Goal: Task Accomplishment & Management: Manage account settings

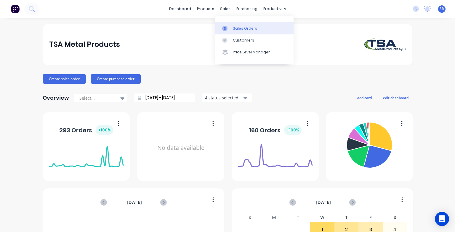
drag, startPoint x: 0, startPoint y: 0, endPoint x: 234, endPoint y: 28, distance: 235.4
click at [234, 28] on div "Sales Orders" at bounding box center [245, 28] width 24 height 5
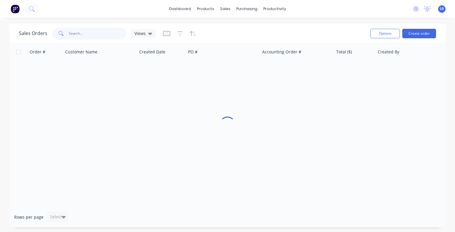
click at [106, 36] on input "text" at bounding box center [98, 34] width 58 height 12
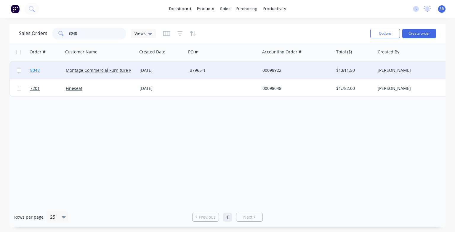
type input "8048"
click at [34, 70] on span "8048" at bounding box center [34, 70] width 9 height 6
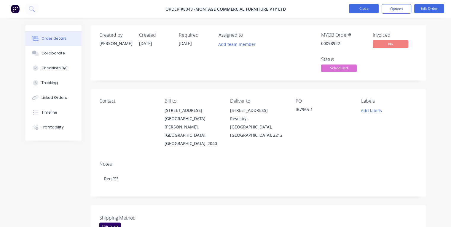
click at [352, 7] on button "Close" at bounding box center [364, 8] width 30 height 9
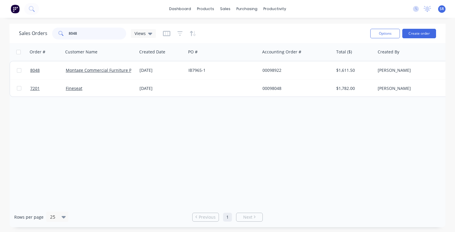
click at [95, 30] on input "8048" at bounding box center [98, 34] width 58 height 12
type input "8"
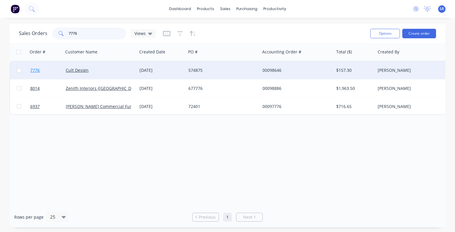
type input "7776"
click at [34, 71] on span "7776" at bounding box center [34, 70] width 9 height 6
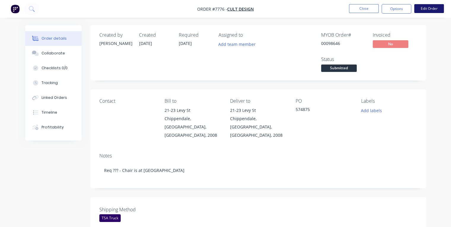
click at [435, 10] on button "Edit Order" at bounding box center [429, 8] width 30 height 9
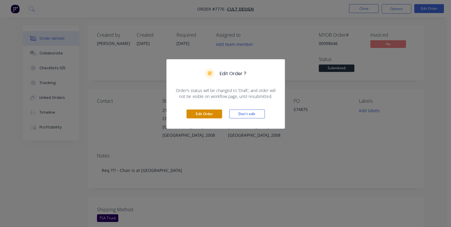
click at [209, 114] on button "Edit Order" at bounding box center [204, 114] width 36 height 9
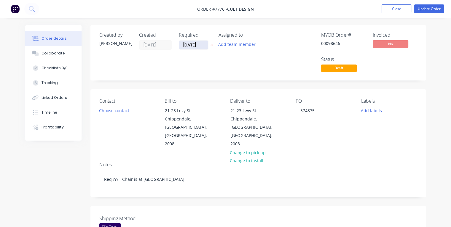
click at [200, 44] on input "[DATE]" at bounding box center [193, 45] width 29 height 9
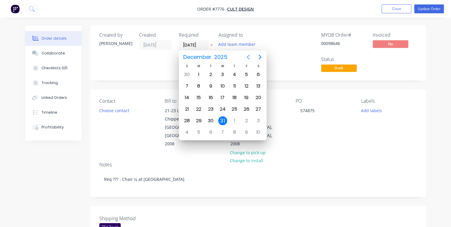
click at [249, 58] on icon "Previous page" at bounding box center [247, 57] width 7 height 7
click at [248, 87] on div "10" at bounding box center [246, 86] width 9 height 9
type input "[DATE]"
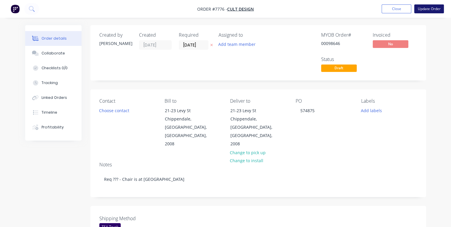
click at [430, 7] on button "Update Order" at bounding box center [429, 8] width 30 height 9
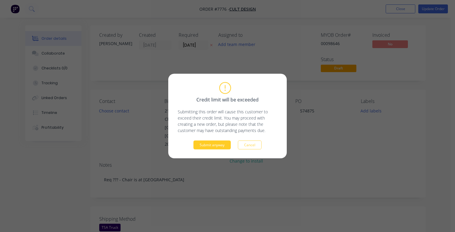
click at [216, 144] on button "Submit anyway" at bounding box center [211, 144] width 37 height 9
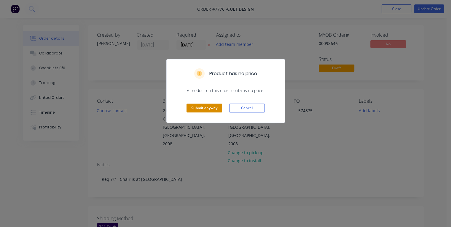
click at [204, 109] on button "Submit anyway" at bounding box center [204, 108] width 36 height 9
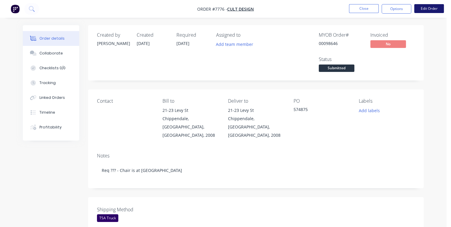
click at [419, 8] on button "Edit Order" at bounding box center [429, 8] width 30 height 9
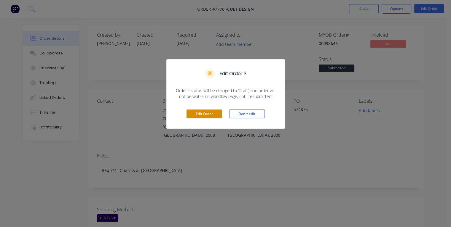
click at [209, 116] on button "Edit Order" at bounding box center [204, 114] width 36 height 9
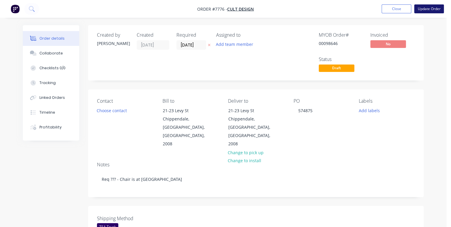
click at [425, 9] on button "Update Order" at bounding box center [429, 8] width 30 height 9
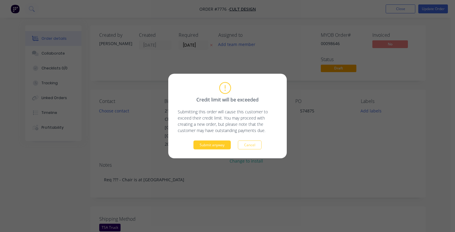
click at [207, 146] on button "Submit anyway" at bounding box center [211, 144] width 37 height 9
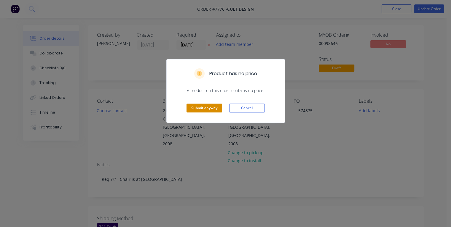
click at [200, 106] on button "Submit anyway" at bounding box center [204, 108] width 36 height 9
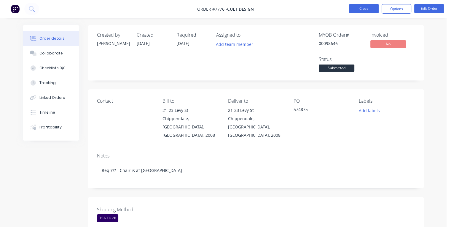
click at [361, 11] on button "Close" at bounding box center [364, 8] width 30 height 9
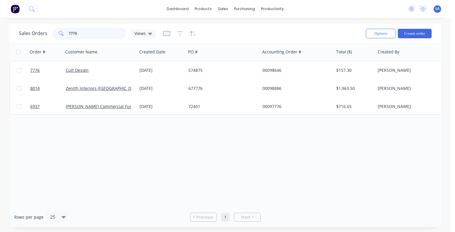
drag, startPoint x: 94, startPoint y: 33, endPoint x: 65, endPoint y: 35, distance: 28.8
click at [65, 35] on div "7776" at bounding box center [89, 34] width 74 height 12
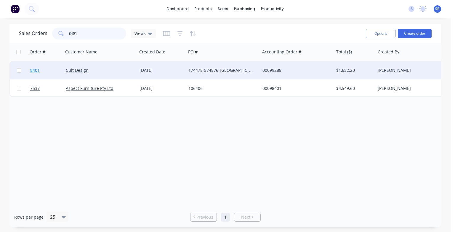
type input "8401"
click at [39, 70] on span "8401" at bounding box center [34, 70] width 9 height 6
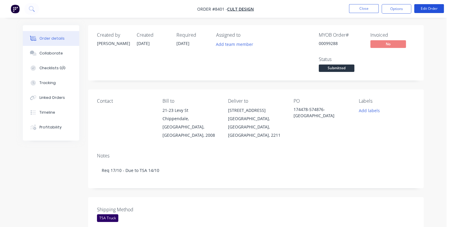
click at [431, 8] on button "Edit Order" at bounding box center [429, 8] width 30 height 9
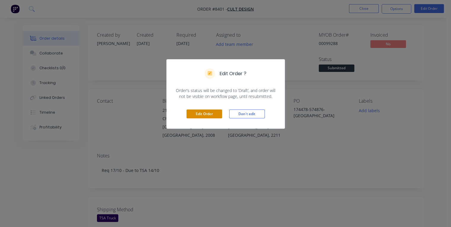
click at [211, 110] on button "Edit Order" at bounding box center [204, 114] width 36 height 9
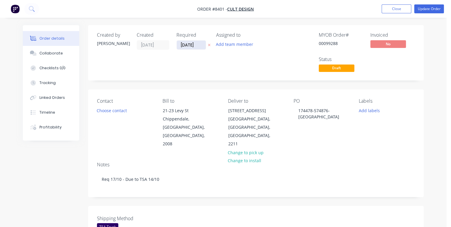
click at [199, 44] on input "[DATE]" at bounding box center [191, 45] width 29 height 9
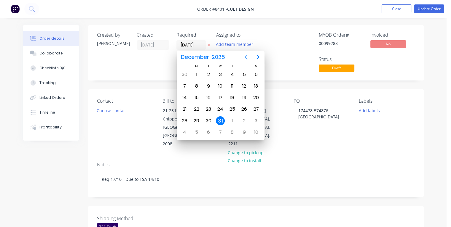
click at [246, 57] on icon "Previous page" at bounding box center [245, 57] width 7 height 7
click at [194, 108] on div "20" at bounding box center [196, 109] width 9 height 9
type input "[DATE]"
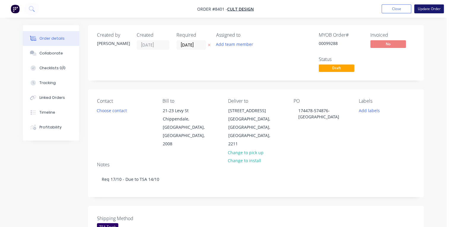
click at [426, 9] on button "Update Order" at bounding box center [429, 8] width 30 height 9
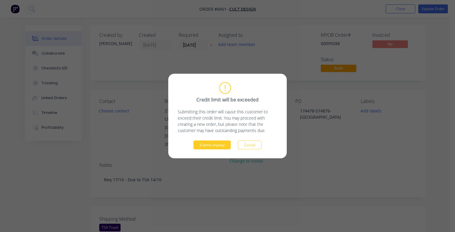
click at [207, 144] on button "Submit anyway" at bounding box center [211, 144] width 37 height 9
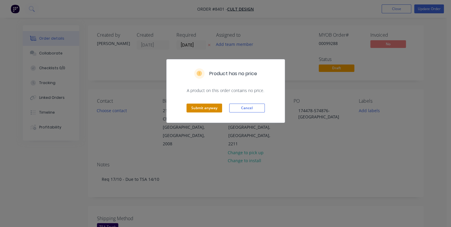
click at [201, 106] on button "Submit anyway" at bounding box center [204, 108] width 36 height 9
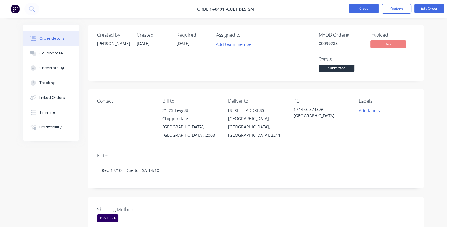
click at [363, 10] on button "Close" at bounding box center [364, 8] width 30 height 9
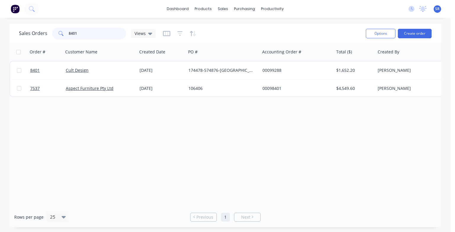
drag, startPoint x: 79, startPoint y: 33, endPoint x: 64, endPoint y: 35, distance: 15.5
click at [64, 35] on div "8401" at bounding box center [89, 34] width 74 height 12
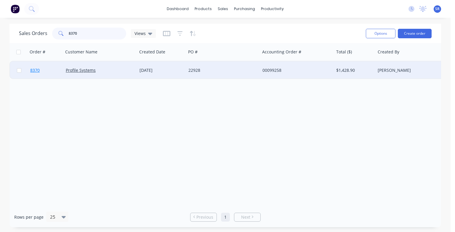
type input "8370"
click at [34, 72] on span "8370" at bounding box center [34, 70] width 9 height 6
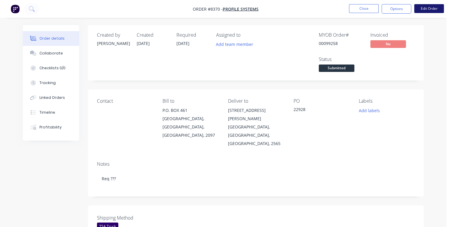
click at [432, 10] on button "Edit Order" at bounding box center [429, 8] width 30 height 9
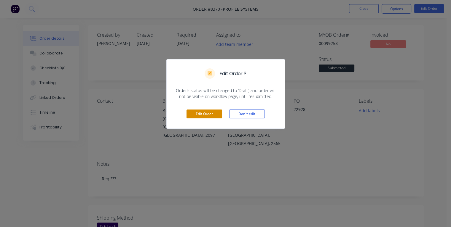
click at [211, 114] on button "Edit Order" at bounding box center [204, 114] width 36 height 9
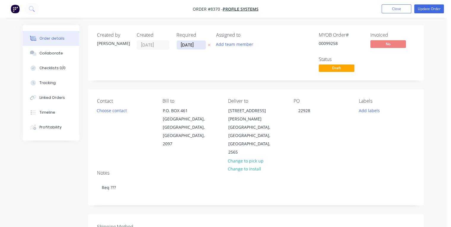
click at [200, 44] on input "[DATE]" at bounding box center [191, 45] width 29 height 9
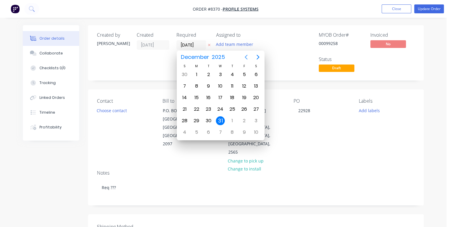
click at [246, 58] on icon "Previous page" at bounding box center [245, 57] width 7 height 7
click at [233, 74] on div "30" at bounding box center [232, 74] width 9 height 9
type input "[DATE]"
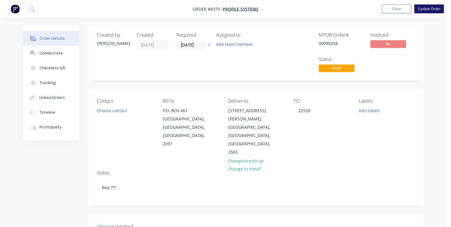
click at [420, 9] on button "Update Order" at bounding box center [429, 8] width 30 height 9
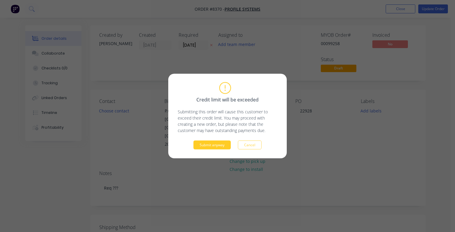
click at [217, 145] on button "Submit anyway" at bounding box center [211, 144] width 37 height 9
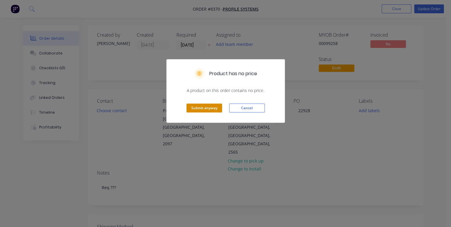
click at [213, 108] on button "Submit anyway" at bounding box center [204, 108] width 36 height 9
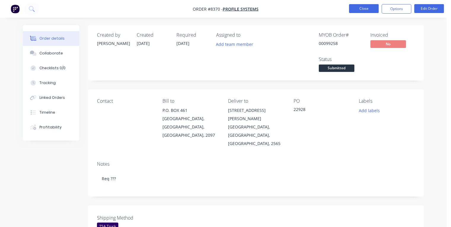
click at [364, 11] on button "Close" at bounding box center [364, 8] width 30 height 9
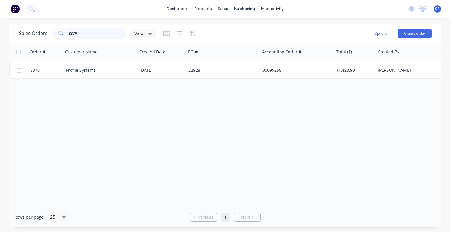
click at [110, 33] on input "8370" at bounding box center [98, 34] width 58 height 12
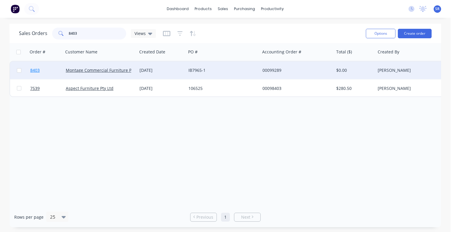
type input "8403"
click at [31, 72] on span "8403" at bounding box center [34, 70] width 9 height 6
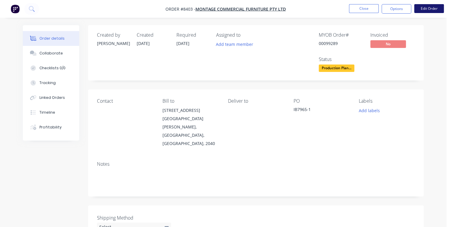
click at [426, 11] on button "Edit Order" at bounding box center [429, 8] width 30 height 9
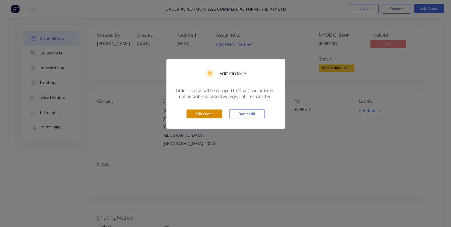
click at [208, 114] on button "Edit Order" at bounding box center [204, 114] width 36 height 9
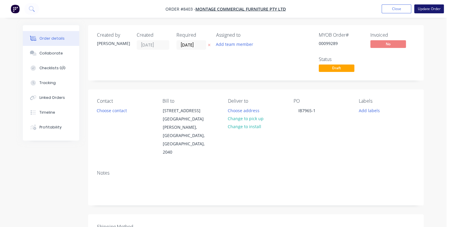
click at [425, 11] on button "Update Order" at bounding box center [429, 8] width 30 height 9
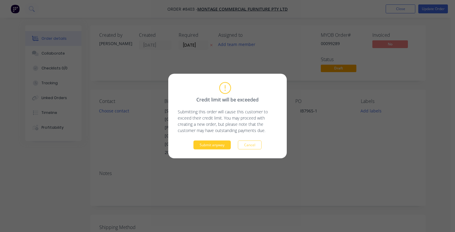
click at [218, 143] on button "Submit anyway" at bounding box center [211, 144] width 37 height 9
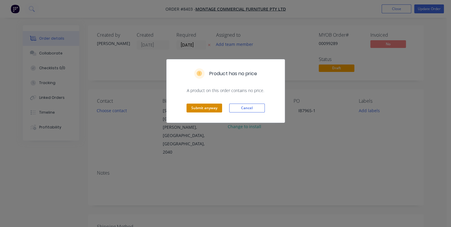
click at [201, 106] on button "Submit anyway" at bounding box center [204, 108] width 36 height 9
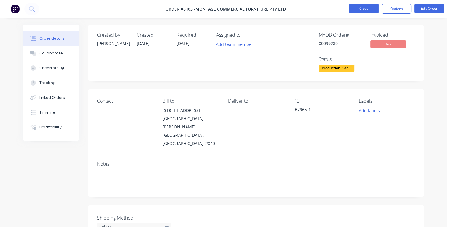
click at [359, 11] on button "Close" at bounding box center [364, 8] width 30 height 9
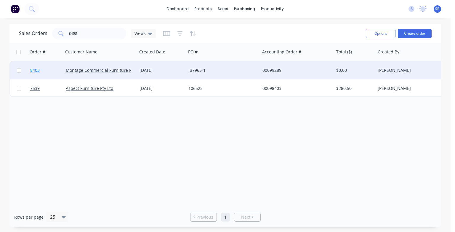
click at [33, 70] on span "8403" at bounding box center [34, 70] width 9 height 6
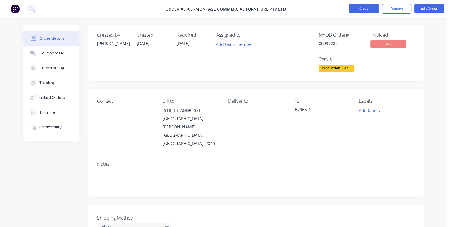
click at [364, 8] on button "Close" at bounding box center [364, 8] width 30 height 9
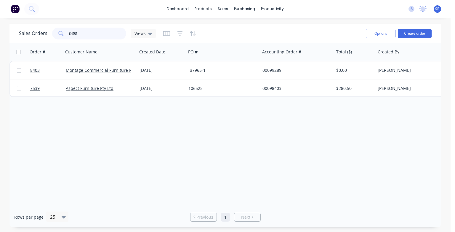
click at [88, 34] on input "8403" at bounding box center [98, 34] width 58 height 12
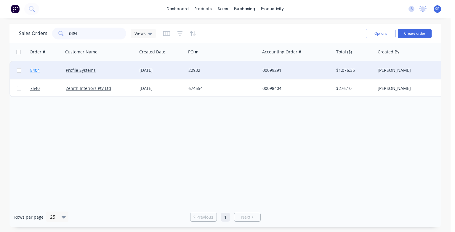
type input "8404"
click at [37, 71] on span "8404" at bounding box center [34, 70] width 9 height 6
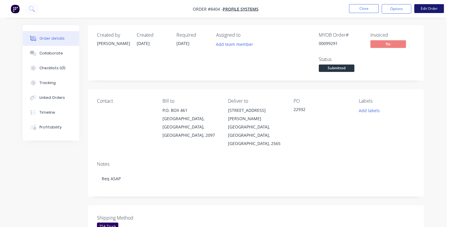
click at [425, 7] on button "Edit Order" at bounding box center [429, 8] width 30 height 9
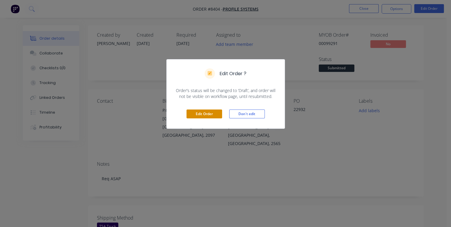
click at [219, 115] on button "Edit Order" at bounding box center [204, 114] width 36 height 9
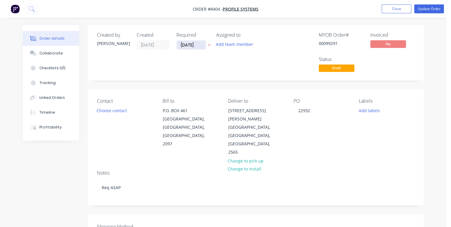
click at [196, 44] on input "[DATE]" at bounding box center [191, 45] width 29 height 9
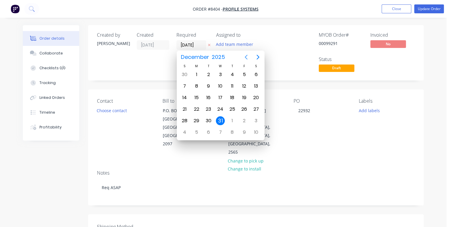
click at [246, 57] on icon "Previous page" at bounding box center [245, 57] width 7 height 7
click at [233, 74] on div "30" at bounding box center [232, 74] width 9 height 9
type input "[DATE]"
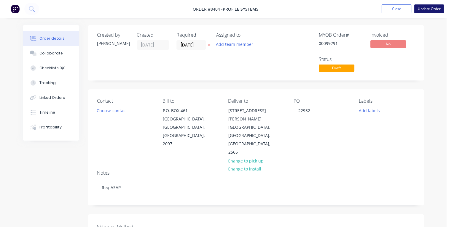
click at [422, 8] on button "Update Order" at bounding box center [429, 8] width 30 height 9
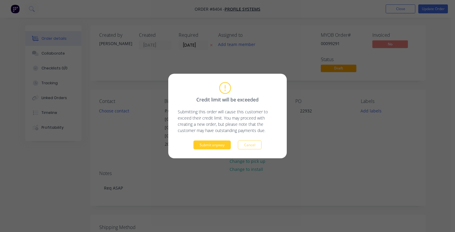
click at [216, 148] on button "Submit anyway" at bounding box center [211, 144] width 37 height 9
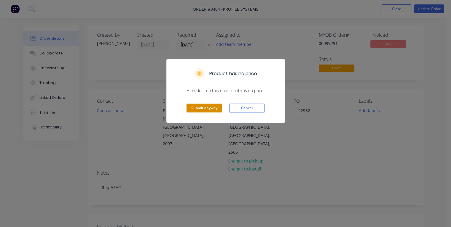
click at [208, 108] on button "Submit anyway" at bounding box center [204, 108] width 36 height 9
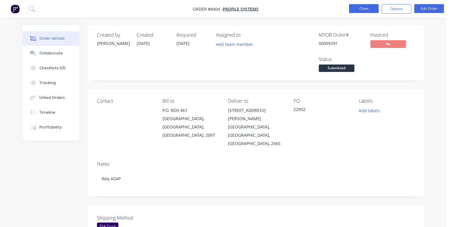
click at [357, 9] on button "Close" at bounding box center [364, 8] width 30 height 9
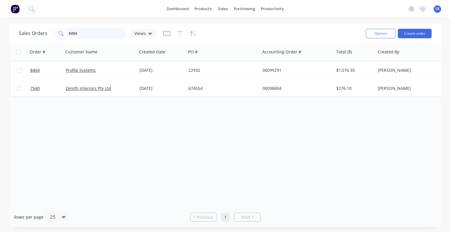
click at [102, 33] on input "8404" at bounding box center [98, 34] width 58 height 12
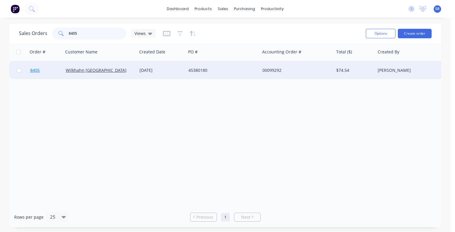
type input "8405"
click at [33, 70] on span "8405" at bounding box center [34, 70] width 9 height 6
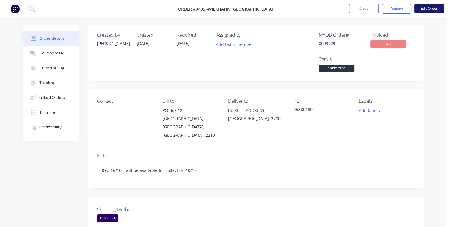
click at [425, 7] on button "Edit Order" at bounding box center [429, 8] width 30 height 9
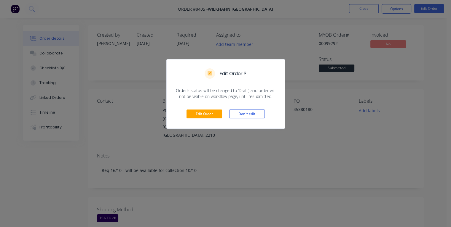
click at [200, 119] on div "Edit Order Don't edit" at bounding box center [225, 114] width 118 height 29
click at [201, 117] on button "Edit Order" at bounding box center [204, 114] width 36 height 9
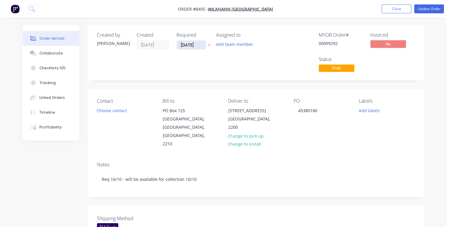
click at [196, 45] on input "[DATE]" at bounding box center [191, 45] width 29 height 9
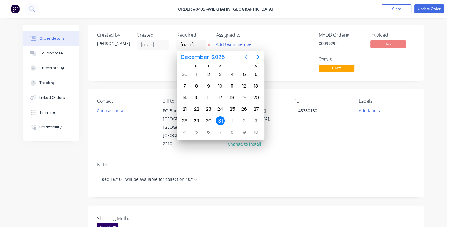
click at [247, 57] on icon "Previous page" at bounding box center [245, 57] width 7 height 7
click at [209, 95] on div "14" at bounding box center [208, 97] width 9 height 9
type input "[DATE]"
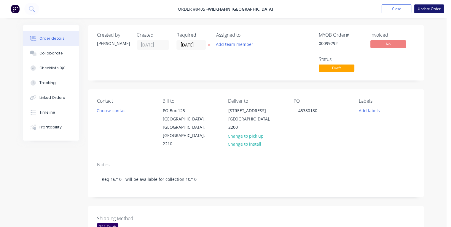
click at [423, 11] on button "Update Order" at bounding box center [429, 8] width 30 height 9
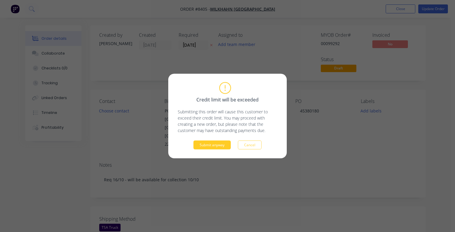
click at [209, 145] on button "Submit anyway" at bounding box center [211, 144] width 37 height 9
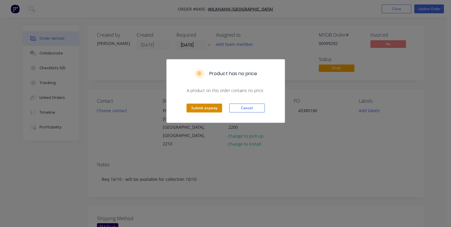
click at [201, 107] on button "Submit anyway" at bounding box center [204, 108] width 36 height 9
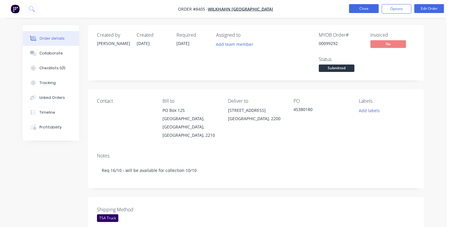
click at [358, 10] on button "Close" at bounding box center [364, 8] width 30 height 9
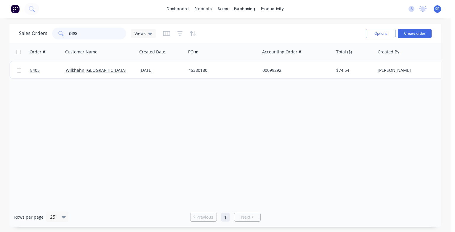
click at [82, 35] on input "8405" at bounding box center [98, 34] width 58 height 12
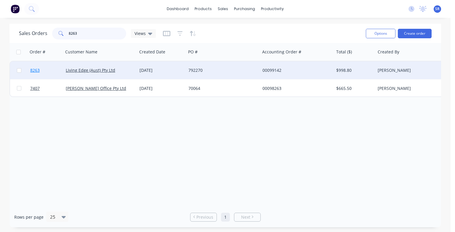
type input "8263"
click at [33, 71] on span "8263" at bounding box center [34, 70] width 9 height 6
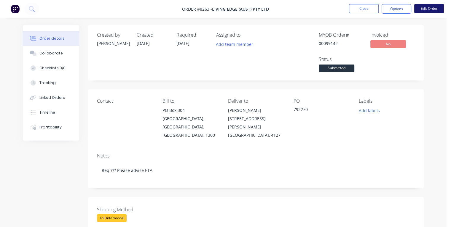
click at [422, 10] on button "Edit Order" at bounding box center [429, 8] width 30 height 9
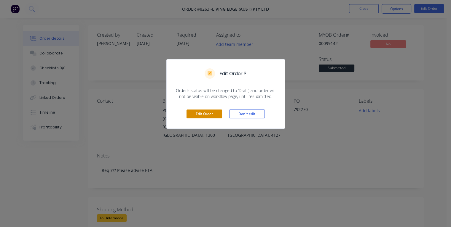
click at [217, 112] on button "Edit Order" at bounding box center [204, 114] width 36 height 9
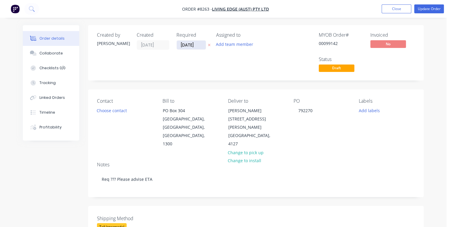
click at [198, 44] on input "[DATE]" at bounding box center [191, 45] width 29 height 9
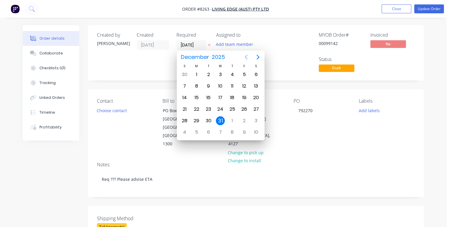
click at [247, 56] on icon "Previous page" at bounding box center [245, 57] width 7 height 7
click at [246, 75] on div "31" at bounding box center [243, 74] width 9 height 9
type input "[DATE]"
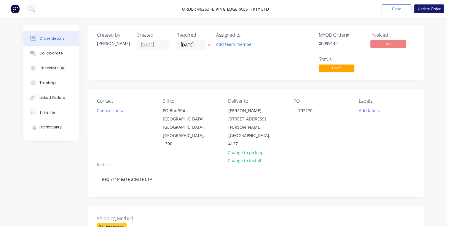
click at [425, 10] on button "Update Order" at bounding box center [429, 8] width 30 height 9
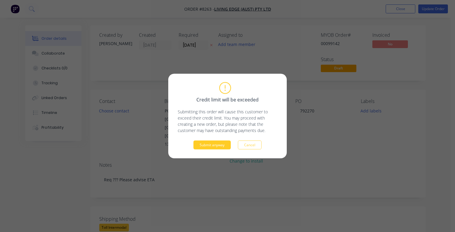
click at [214, 144] on button "Submit anyway" at bounding box center [211, 144] width 37 height 9
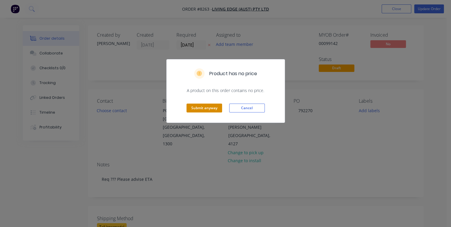
click at [201, 108] on button "Submit anyway" at bounding box center [204, 108] width 36 height 9
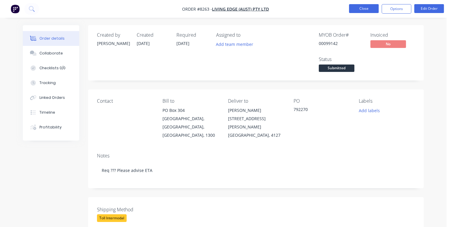
click at [358, 9] on button "Close" at bounding box center [364, 8] width 30 height 9
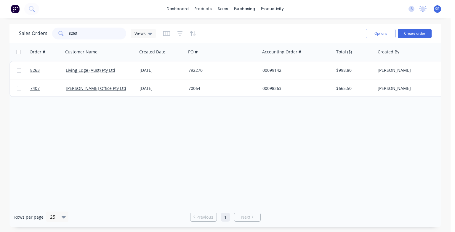
click at [91, 35] on input "8263" at bounding box center [98, 34] width 58 height 12
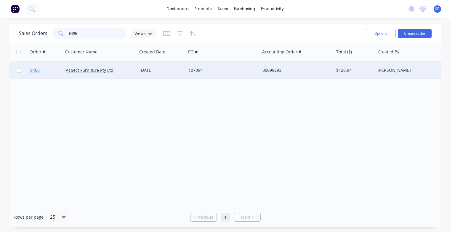
type input "8406"
click at [33, 71] on span "8406" at bounding box center [34, 70] width 9 height 6
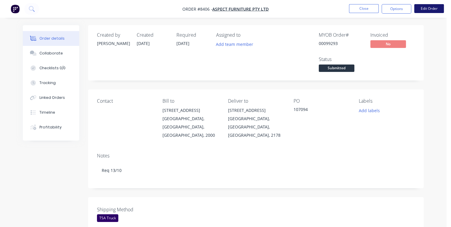
click at [433, 7] on button "Edit Order" at bounding box center [429, 8] width 30 height 9
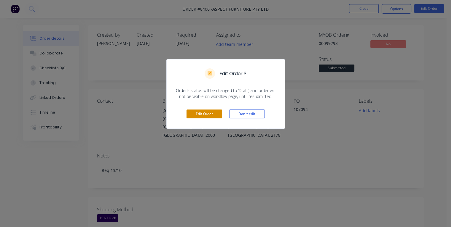
click at [213, 113] on button "Edit Order" at bounding box center [204, 114] width 36 height 9
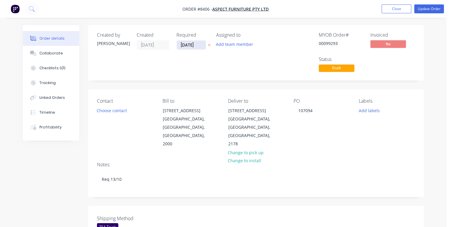
click at [198, 43] on input "[DATE]" at bounding box center [191, 45] width 29 height 9
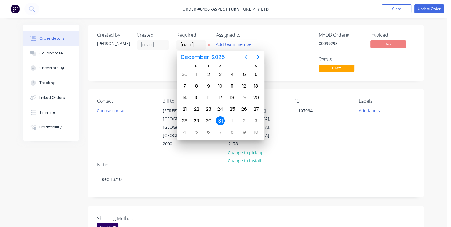
click at [246, 57] on icon "Previous page" at bounding box center [245, 57] width 7 height 7
click at [232, 97] on div "16" at bounding box center [232, 97] width 9 height 9
type input "[DATE]"
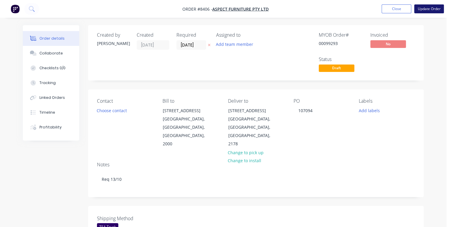
click at [429, 11] on button "Update Order" at bounding box center [429, 8] width 30 height 9
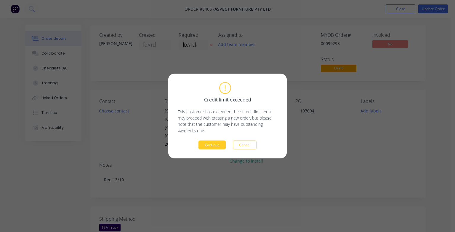
click at [208, 144] on button "Continue" at bounding box center [211, 144] width 27 height 9
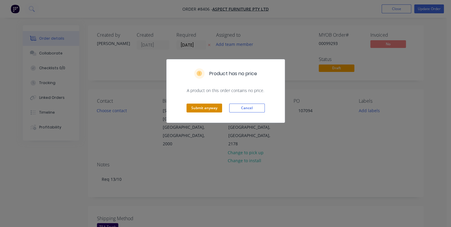
click at [203, 109] on button "Submit anyway" at bounding box center [204, 108] width 36 height 9
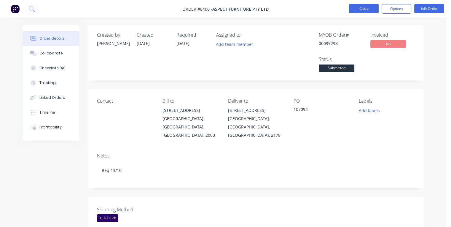
click at [354, 10] on button "Close" at bounding box center [364, 8] width 30 height 9
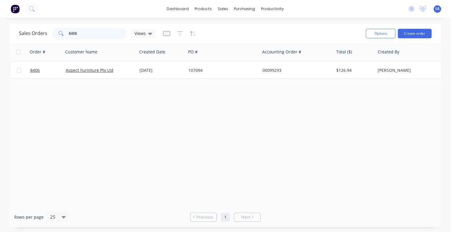
click at [78, 32] on input "8406" at bounding box center [98, 34] width 58 height 12
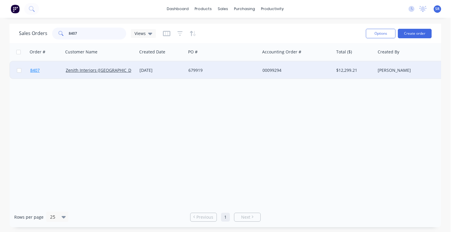
type input "8407"
click at [32, 69] on span "8407" at bounding box center [34, 70] width 9 height 6
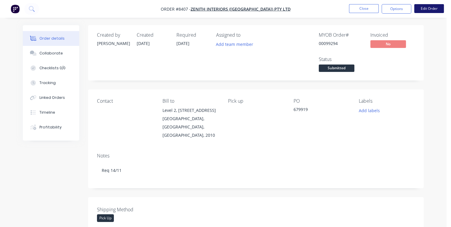
click at [429, 9] on button "Edit Order" at bounding box center [429, 8] width 30 height 9
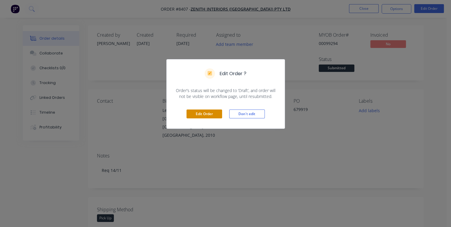
click at [207, 113] on button "Edit Order" at bounding box center [204, 114] width 36 height 9
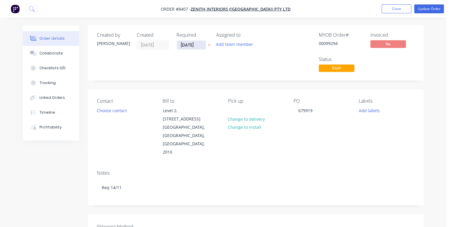
click at [196, 45] on input "[DATE]" at bounding box center [191, 45] width 29 height 9
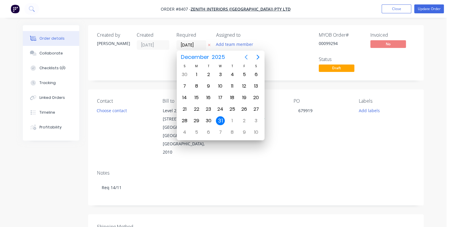
click at [245, 57] on icon "Previous page" at bounding box center [245, 57] width 3 height 5
click at [209, 97] on div "11" at bounding box center [208, 97] width 9 height 9
type input "[DATE]"
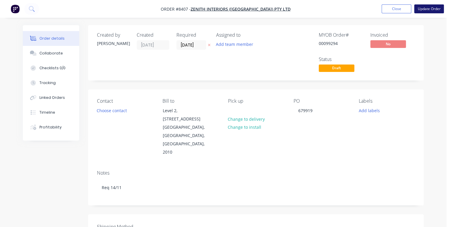
click at [421, 11] on button "Update Order" at bounding box center [429, 8] width 30 height 9
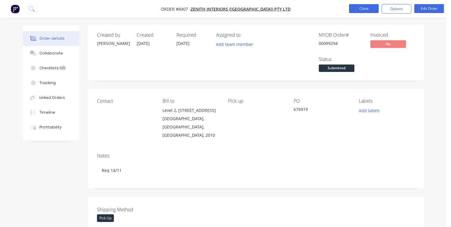
click at [361, 8] on button "Close" at bounding box center [364, 8] width 30 height 9
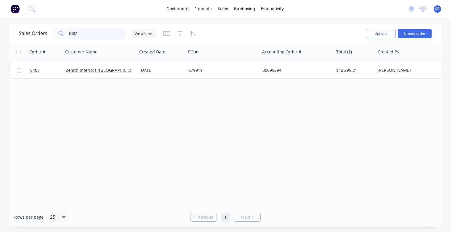
click at [87, 35] on input "8407" at bounding box center [98, 34] width 58 height 12
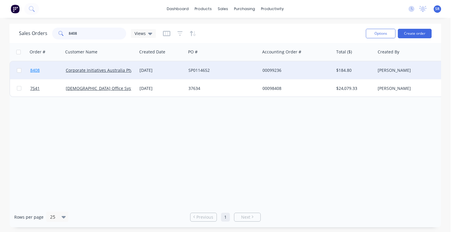
type input "8408"
click at [33, 69] on span "8408" at bounding box center [34, 70] width 9 height 6
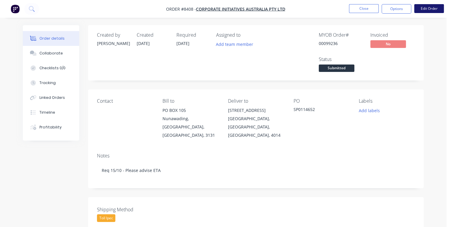
click at [422, 9] on button "Edit Order" at bounding box center [429, 8] width 30 height 9
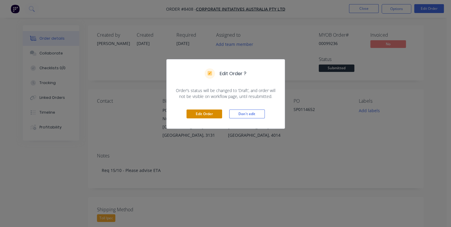
click at [213, 112] on button "Edit Order" at bounding box center [204, 114] width 36 height 9
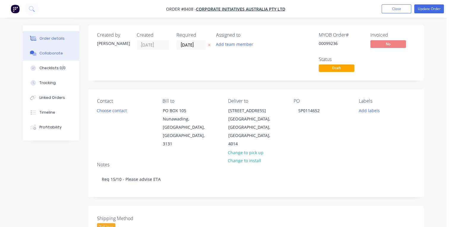
click at [49, 55] on div "Collaborate" at bounding box center [50, 53] width 23 height 5
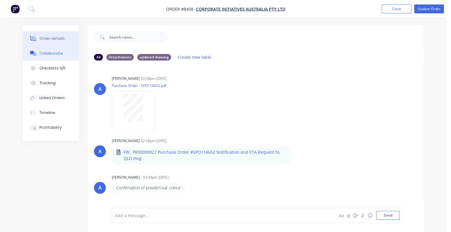
click at [50, 39] on div "Order details" at bounding box center [51, 38] width 25 height 5
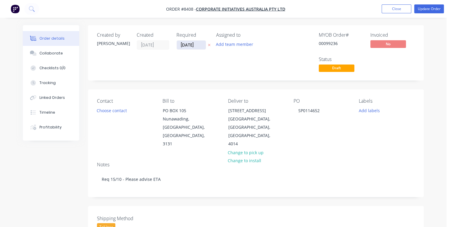
click at [200, 45] on input "[DATE]" at bounding box center [191, 45] width 29 height 9
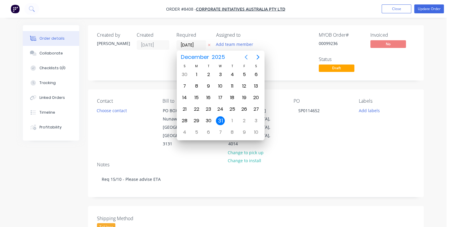
click at [246, 57] on icon "Previous page" at bounding box center [245, 57] width 3 height 5
click at [232, 97] on div "16" at bounding box center [232, 97] width 9 height 9
type input "[DATE]"
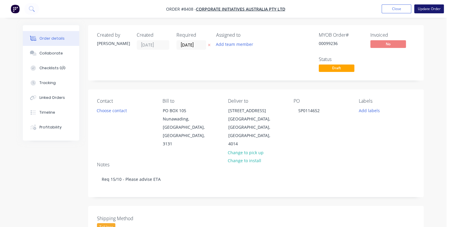
click at [424, 10] on button "Update Order" at bounding box center [429, 8] width 30 height 9
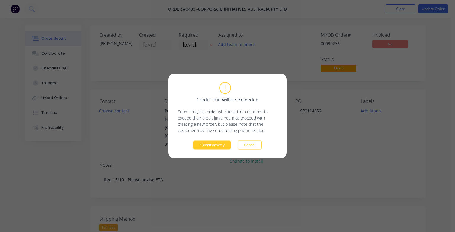
click at [214, 144] on button "Submit anyway" at bounding box center [211, 144] width 37 height 9
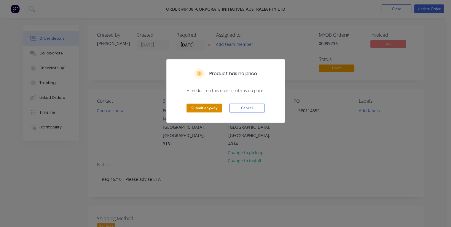
click at [210, 110] on button "Submit anyway" at bounding box center [204, 108] width 36 height 9
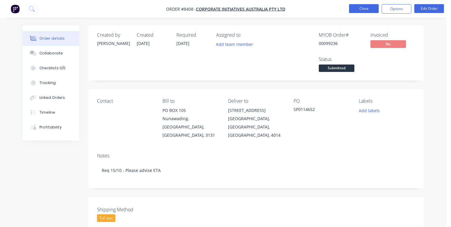
click at [357, 9] on button "Close" at bounding box center [364, 8] width 30 height 9
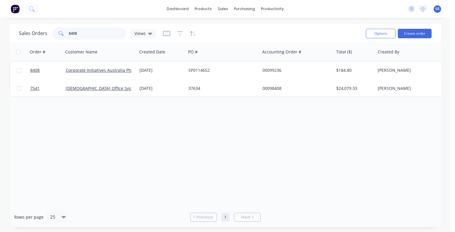
click at [87, 33] on input "8408" at bounding box center [98, 34] width 58 height 12
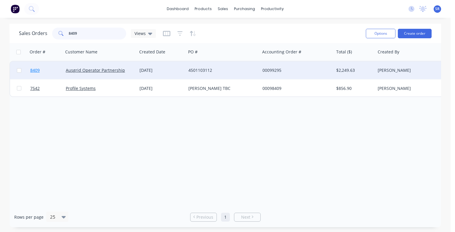
type input "8409"
click at [33, 71] on span "8409" at bounding box center [34, 70] width 9 height 6
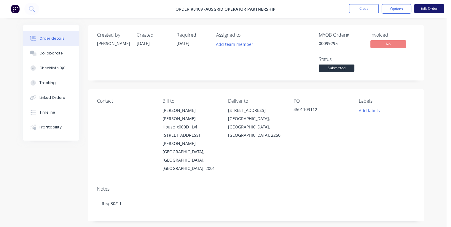
click at [429, 9] on button "Edit Order" at bounding box center [429, 8] width 30 height 9
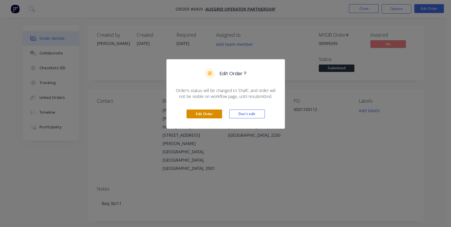
click at [201, 111] on button "Edit Order" at bounding box center [204, 114] width 36 height 9
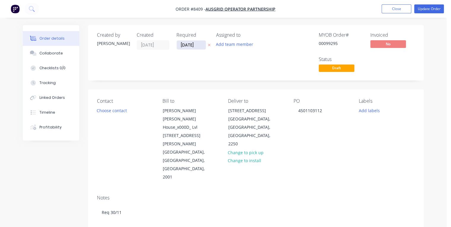
click at [198, 44] on input "[DATE]" at bounding box center [191, 45] width 29 height 9
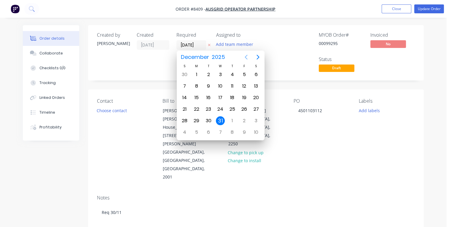
click at [246, 58] on icon "Previous page" at bounding box center [245, 57] width 7 height 7
click at [244, 110] on div "21" at bounding box center [243, 109] width 9 height 9
type input "[DATE]"
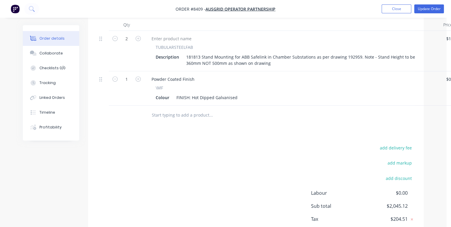
scroll to position [287, 0]
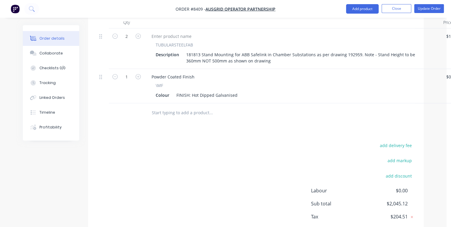
click at [169, 107] on input "text" at bounding box center [210, 113] width 119 height 12
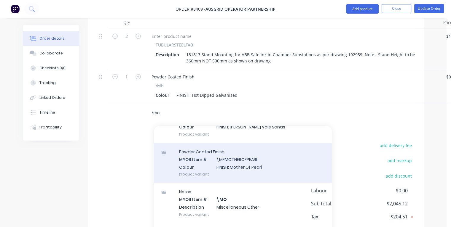
scroll to position [59, 0]
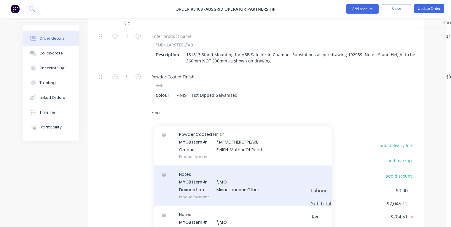
type input "\mo"
click at [199, 166] on div "Notes MYOB Item # \MO Description Miscellaneous Other Product variant" at bounding box center [243, 186] width 178 height 40
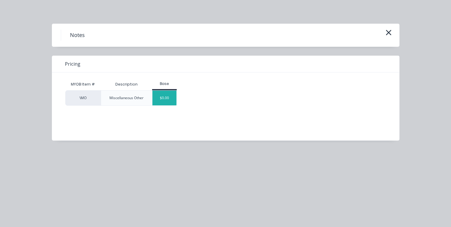
click at [166, 99] on div "$0.00" at bounding box center [164, 98] width 24 height 15
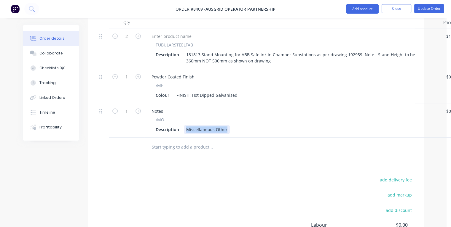
drag, startPoint x: 187, startPoint y: 94, endPoint x: 231, endPoint y: 97, distance: 44.6
click at [231, 125] on div "Description Miscellaneous Other" at bounding box center [291, 129] width 276 height 9
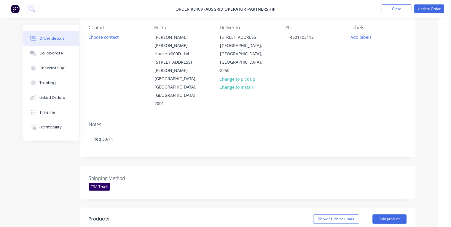
scroll to position [0, 8]
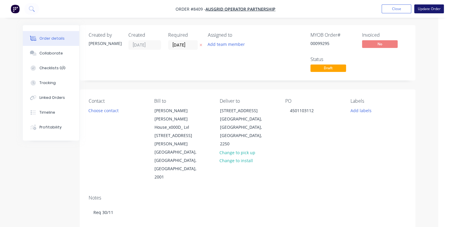
type input "$0.00"
click at [432, 10] on button "Update Order" at bounding box center [429, 8] width 30 height 9
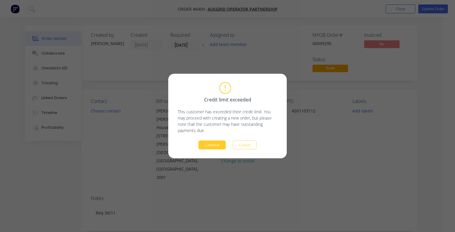
click at [210, 145] on button "Continue" at bounding box center [211, 144] width 27 height 9
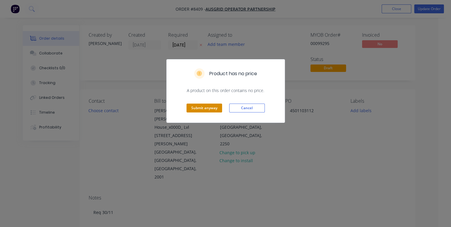
click at [211, 106] on button "Submit anyway" at bounding box center [204, 108] width 36 height 9
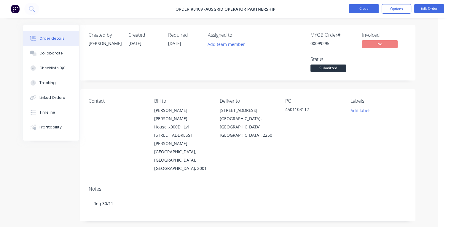
click at [359, 9] on button "Close" at bounding box center [364, 8] width 30 height 9
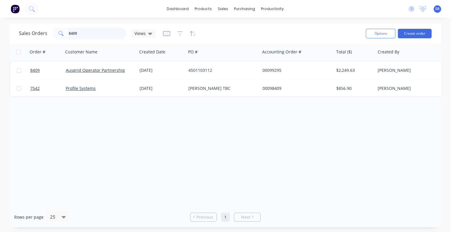
click at [82, 34] on input "8409" at bounding box center [98, 34] width 58 height 12
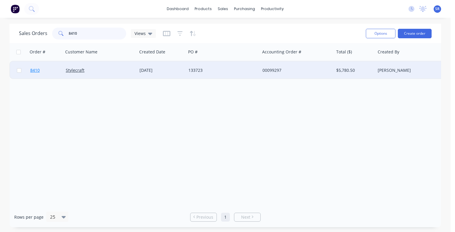
type input "8410"
click at [35, 70] on span "8410" at bounding box center [34, 70] width 9 height 6
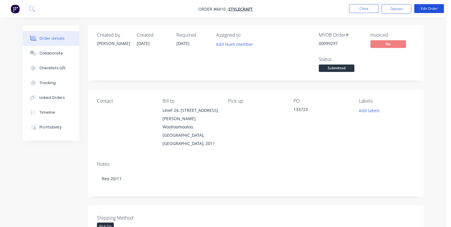
click at [428, 10] on button "Edit Order" at bounding box center [429, 8] width 30 height 9
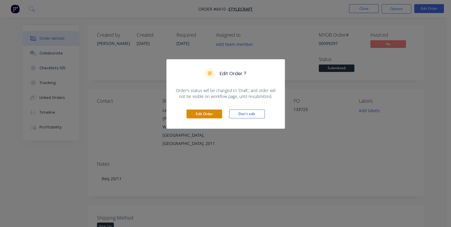
click at [217, 113] on button "Edit Order" at bounding box center [204, 114] width 36 height 9
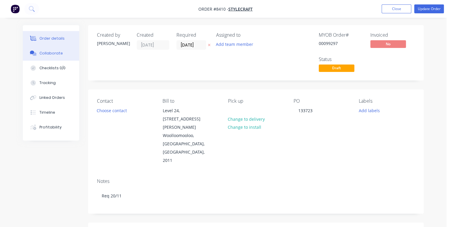
click at [47, 55] on div "Collaborate" at bounding box center [50, 53] width 23 height 5
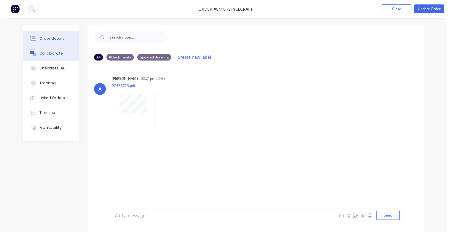
click at [53, 42] on button "Order details" at bounding box center [51, 38] width 56 height 15
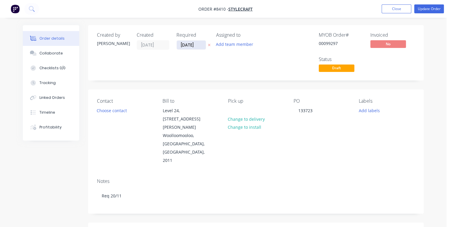
click at [198, 44] on input "[DATE]" at bounding box center [191, 45] width 29 height 9
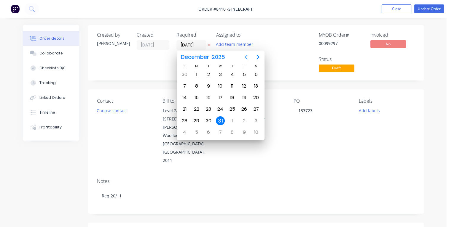
click at [246, 56] on icon "Previous page" at bounding box center [245, 57] width 7 height 7
click at [243, 108] on div "21" at bounding box center [243, 109] width 9 height 9
type input "[DATE]"
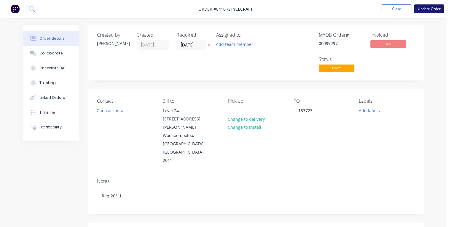
click at [422, 7] on button "Update Order" at bounding box center [429, 8] width 30 height 9
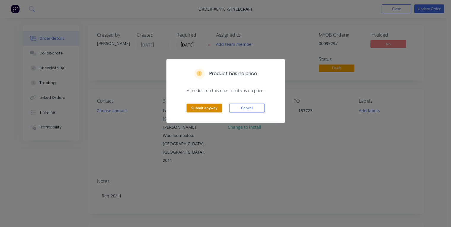
click at [209, 106] on button "Submit anyway" at bounding box center [204, 108] width 36 height 9
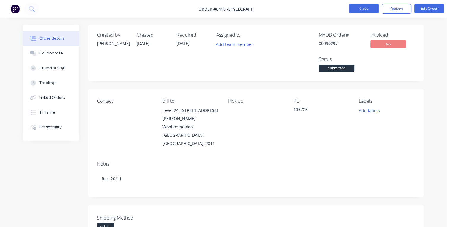
click at [364, 9] on button "Close" at bounding box center [364, 8] width 30 height 9
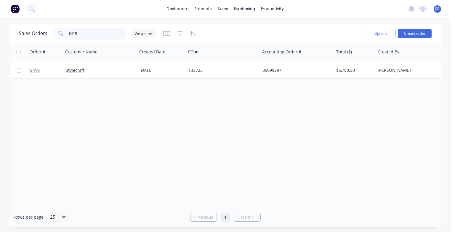
click at [89, 33] on input "8410" at bounding box center [98, 34] width 58 height 12
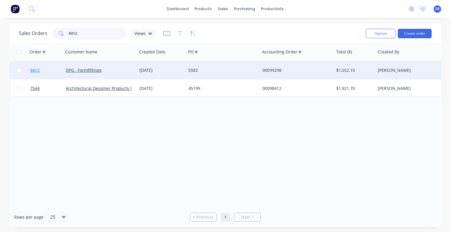
type input "8412"
click at [33, 72] on span "8412" at bounding box center [34, 70] width 9 height 6
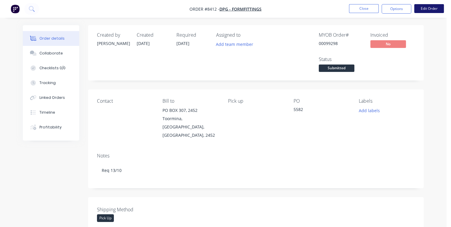
click at [424, 10] on button "Edit Order" at bounding box center [429, 8] width 30 height 9
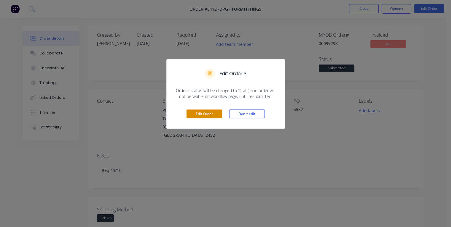
click at [215, 114] on button "Edit Order" at bounding box center [204, 114] width 36 height 9
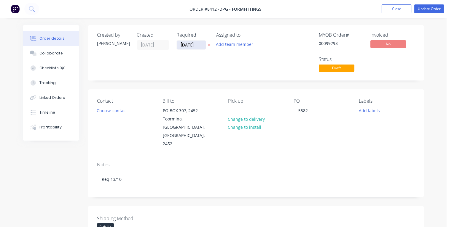
click at [197, 44] on input "[DATE]" at bounding box center [191, 45] width 29 height 9
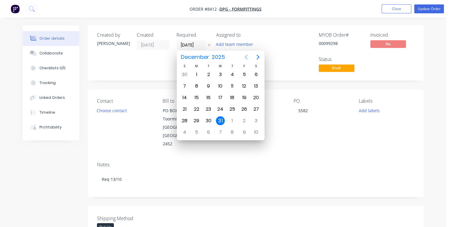
click at [245, 57] on icon "Previous page" at bounding box center [245, 57] width 7 height 7
click at [208, 98] on div "14" at bounding box center [208, 97] width 9 height 9
type input "[DATE]"
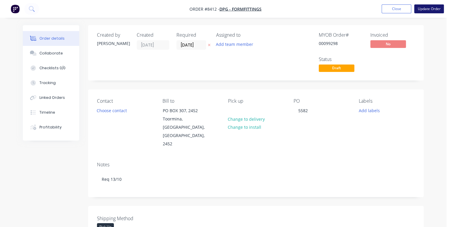
click at [421, 9] on button "Update Order" at bounding box center [429, 8] width 30 height 9
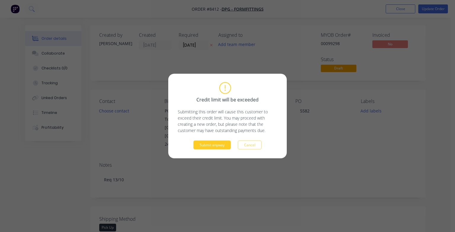
click at [220, 146] on button "Submit anyway" at bounding box center [211, 144] width 37 height 9
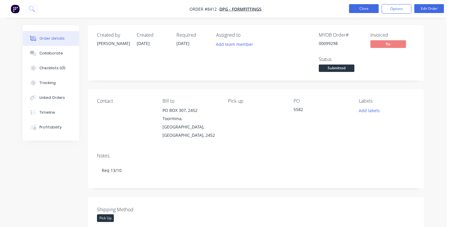
click at [352, 9] on button "Close" at bounding box center [364, 8] width 30 height 9
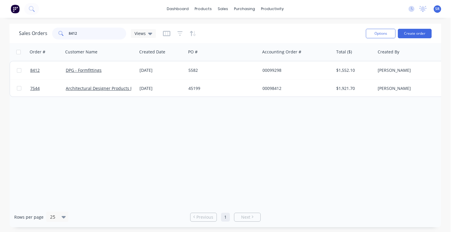
click at [89, 32] on input "8412" at bounding box center [98, 34] width 58 height 12
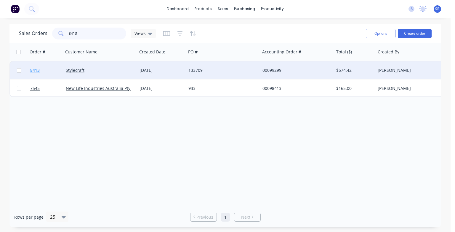
type input "8413"
click at [33, 69] on span "8413" at bounding box center [34, 70] width 9 height 6
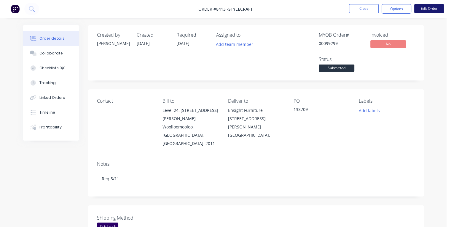
click at [429, 11] on button "Edit Order" at bounding box center [429, 8] width 30 height 9
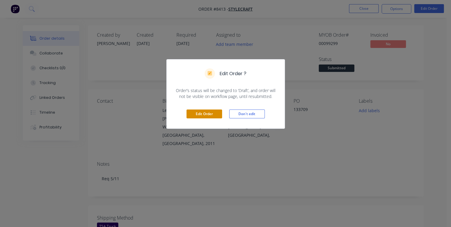
click at [210, 116] on button "Edit Order" at bounding box center [204, 114] width 36 height 9
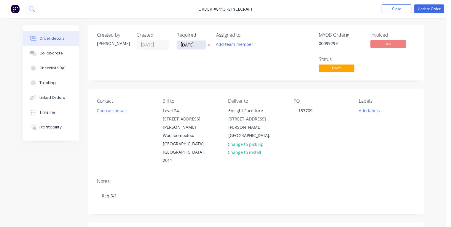
click at [198, 44] on input "[DATE]" at bounding box center [191, 45] width 29 height 9
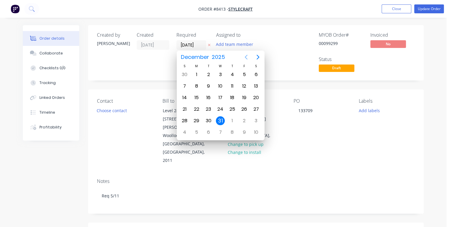
click at [246, 57] on icon "Previous page" at bounding box center [245, 57] width 7 height 7
click at [244, 75] on div "31" at bounding box center [243, 74] width 9 height 9
type input "[DATE]"
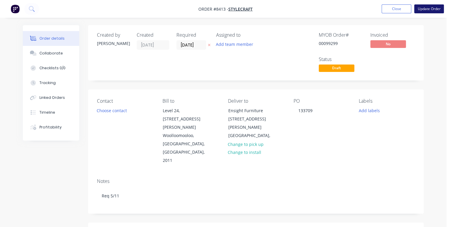
click at [422, 8] on button "Update Order" at bounding box center [429, 8] width 30 height 9
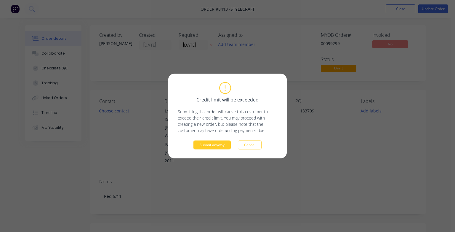
click at [212, 145] on button "Submit anyway" at bounding box center [211, 144] width 37 height 9
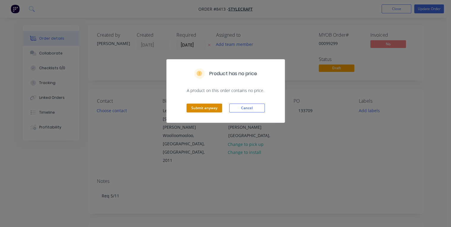
click at [207, 110] on button "Submit anyway" at bounding box center [204, 108] width 36 height 9
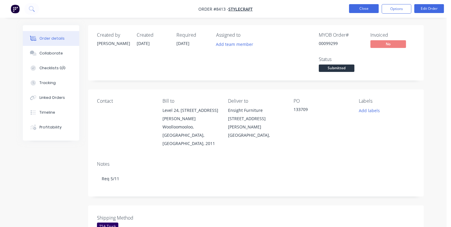
click at [359, 10] on button "Close" at bounding box center [364, 8] width 30 height 9
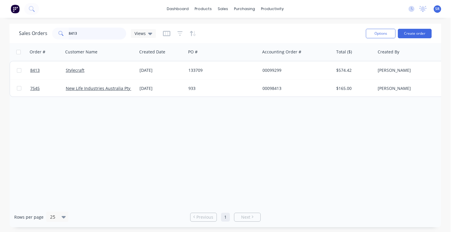
click at [84, 34] on input "8413" at bounding box center [98, 34] width 58 height 12
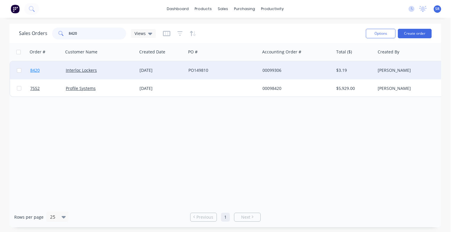
type input "8420"
click at [35, 71] on span "8420" at bounding box center [34, 70] width 9 height 6
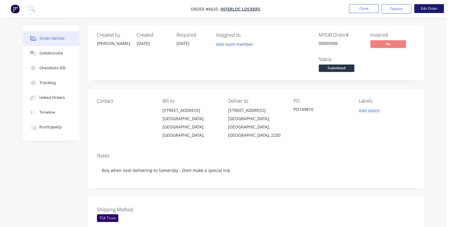
click at [424, 8] on button "Edit Order" at bounding box center [429, 8] width 30 height 9
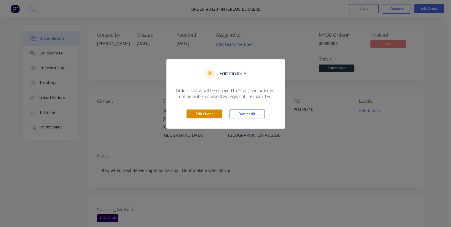
click at [208, 113] on button "Edit Order" at bounding box center [204, 114] width 36 height 9
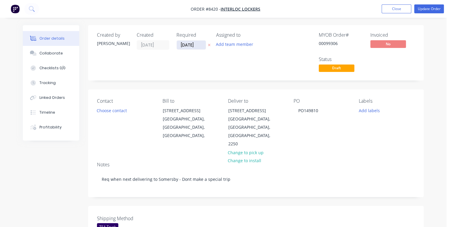
click at [196, 44] on input "[DATE]" at bounding box center [191, 45] width 29 height 9
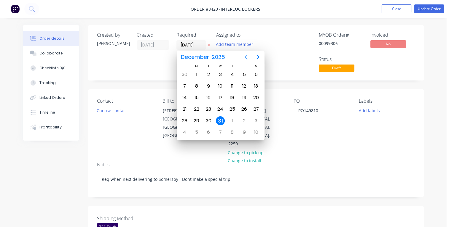
click at [246, 57] on icon "Previous page" at bounding box center [245, 57] width 7 height 7
click at [196, 74] on div "27" at bounding box center [196, 74] width 9 height 9
type input "[DATE]"
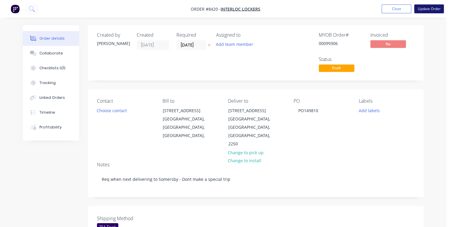
click at [425, 8] on button "Update Order" at bounding box center [429, 8] width 30 height 9
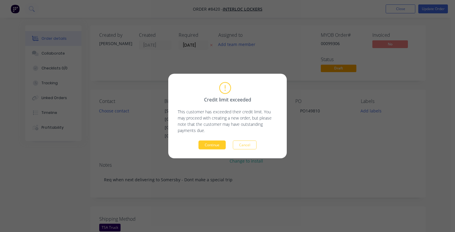
click at [217, 142] on button "Continue" at bounding box center [211, 144] width 27 height 9
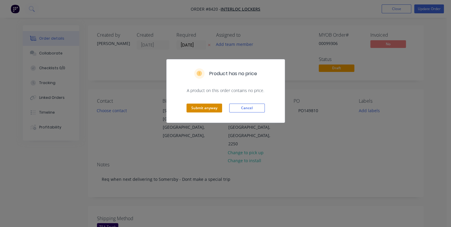
click at [206, 104] on button "Submit anyway" at bounding box center [204, 108] width 36 height 9
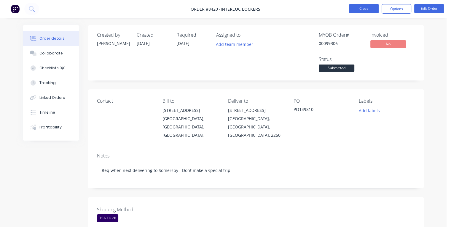
click at [356, 10] on button "Close" at bounding box center [364, 8] width 30 height 9
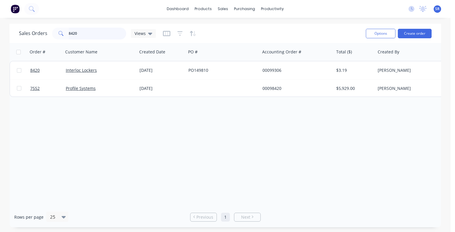
click at [83, 34] on input "8420" at bounding box center [98, 34] width 58 height 12
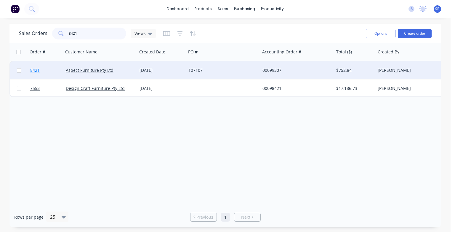
type input "8421"
click at [35, 71] on span "8421" at bounding box center [34, 70] width 9 height 6
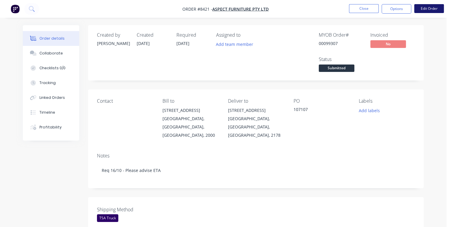
click at [436, 9] on button "Edit Order" at bounding box center [429, 8] width 30 height 9
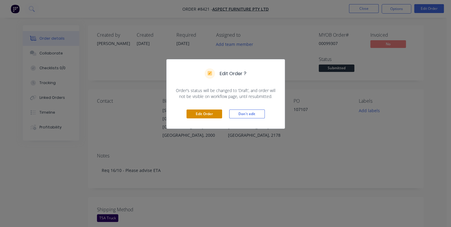
click at [209, 113] on button "Edit Order" at bounding box center [204, 114] width 36 height 9
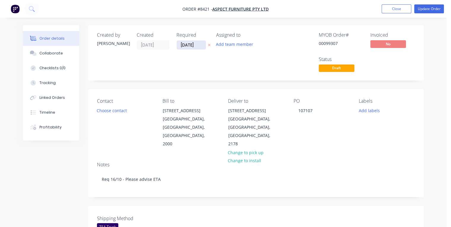
click at [198, 44] on input "[DATE]" at bounding box center [191, 45] width 29 height 9
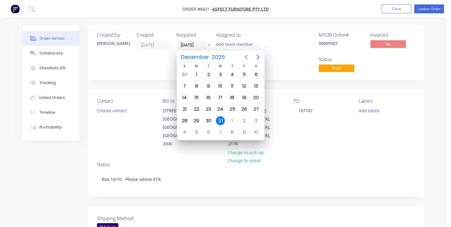
click at [246, 58] on icon "Previous page" at bounding box center [245, 57] width 7 height 7
click at [233, 95] on div "16" at bounding box center [232, 97] width 9 height 9
type input "[DATE]"
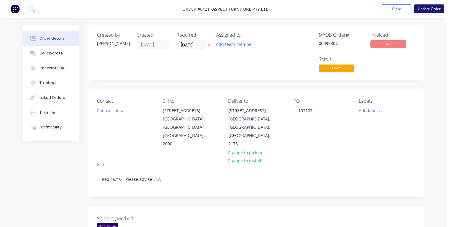
click at [422, 9] on button "Update Order" at bounding box center [429, 8] width 30 height 9
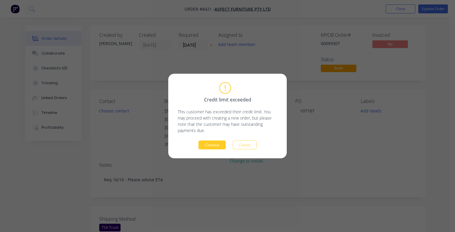
click at [210, 144] on button "Continue" at bounding box center [211, 144] width 27 height 9
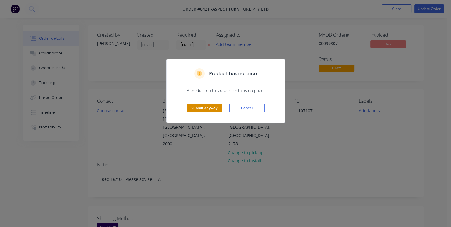
click at [211, 108] on button "Submit anyway" at bounding box center [204, 108] width 36 height 9
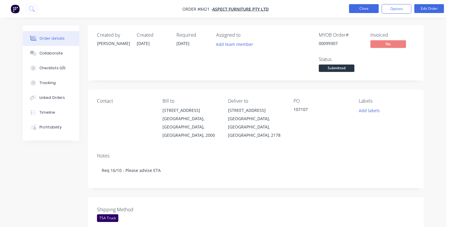
click at [357, 7] on button "Close" at bounding box center [364, 8] width 30 height 9
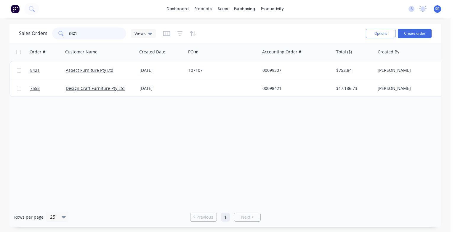
click at [88, 34] on input "8421" at bounding box center [98, 34] width 58 height 12
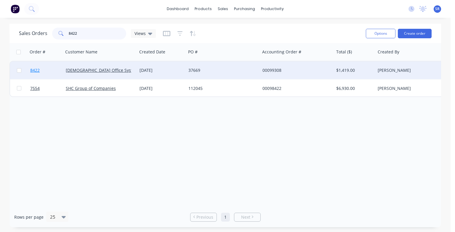
type input "8422"
click at [35, 70] on span "8422" at bounding box center [34, 70] width 9 height 6
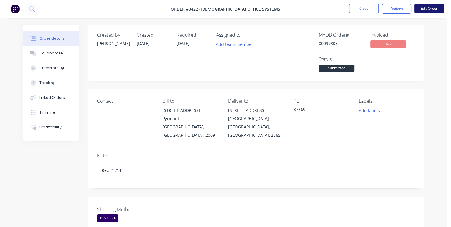
click at [430, 9] on button "Edit Order" at bounding box center [429, 8] width 30 height 9
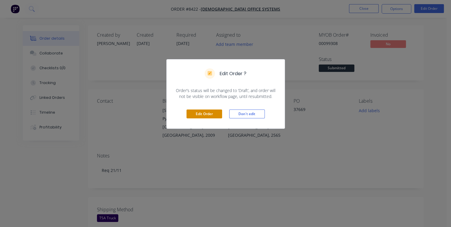
click at [208, 112] on button "Edit Order" at bounding box center [204, 114] width 36 height 9
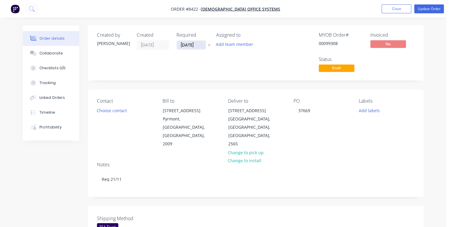
click at [196, 44] on input "[DATE]" at bounding box center [191, 45] width 29 height 9
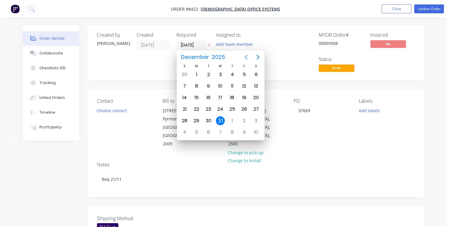
click at [247, 57] on icon "Previous page" at bounding box center [245, 57] width 7 height 7
click at [244, 107] on div "21" at bounding box center [243, 109] width 9 height 9
type input "[DATE]"
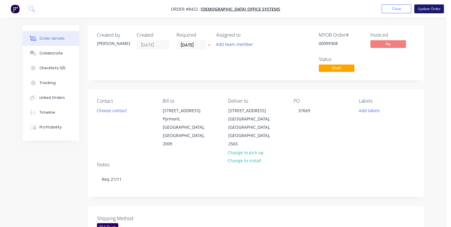
click at [423, 11] on button "Update Order" at bounding box center [429, 8] width 30 height 9
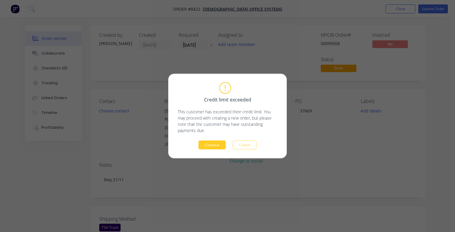
click at [211, 145] on button "Continue" at bounding box center [211, 144] width 27 height 9
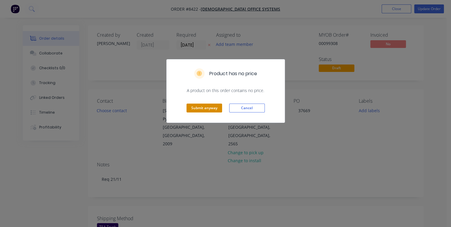
click at [207, 108] on button "Submit anyway" at bounding box center [204, 108] width 36 height 9
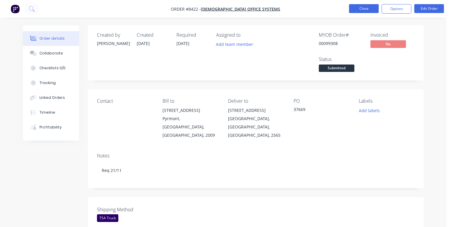
click at [363, 8] on button "Close" at bounding box center [364, 8] width 30 height 9
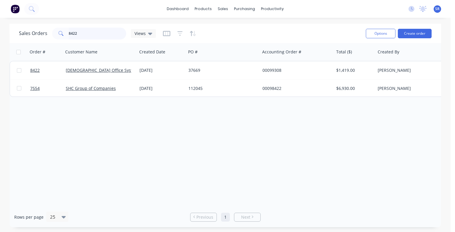
click at [84, 34] on input "8422" at bounding box center [98, 34] width 58 height 12
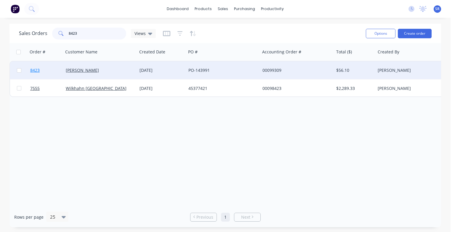
type input "8423"
click at [35, 70] on span "8423" at bounding box center [34, 70] width 9 height 6
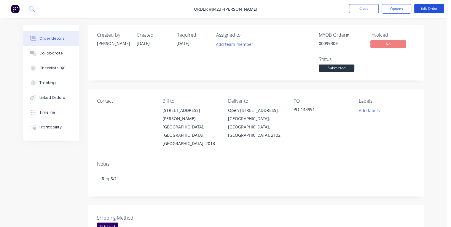
click at [430, 9] on button "Edit Order" at bounding box center [429, 8] width 30 height 9
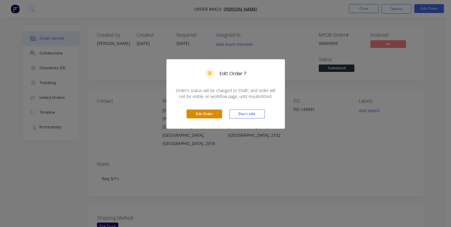
click at [211, 114] on button "Edit Order" at bounding box center [204, 114] width 36 height 9
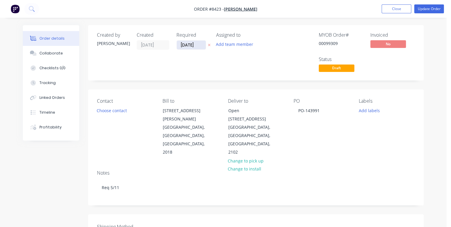
click at [196, 45] on input "[DATE]" at bounding box center [191, 45] width 29 height 9
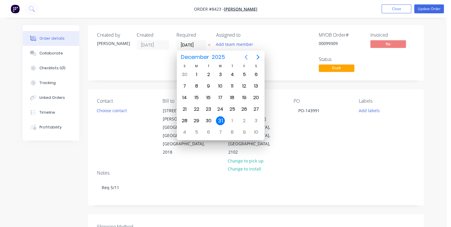
click at [245, 58] on icon "Previous page" at bounding box center [245, 57] width 3 height 5
click at [198, 86] on div "3" at bounding box center [196, 86] width 9 height 9
type input "[DATE]"
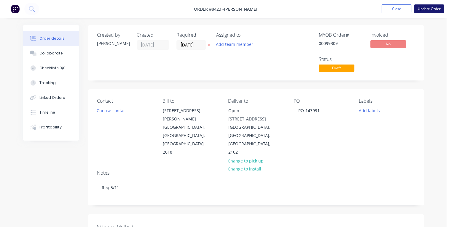
click at [423, 7] on button "Update Order" at bounding box center [429, 8] width 30 height 9
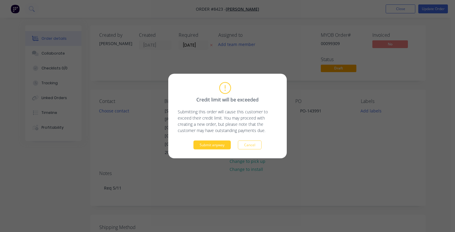
click at [213, 142] on button "Submit anyway" at bounding box center [211, 144] width 37 height 9
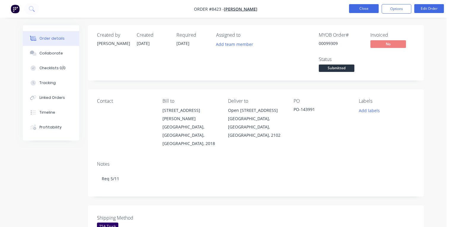
click at [358, 10] on button "Close" at bounding box center [364, 8] width 30 height 9
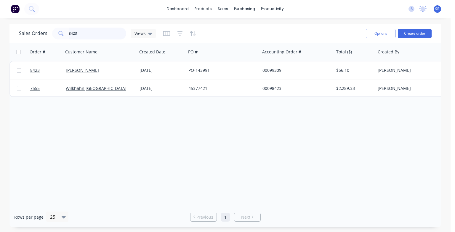
click at [103, 34] on input "8423" at bounding box center [98, 34] width 58 height 12
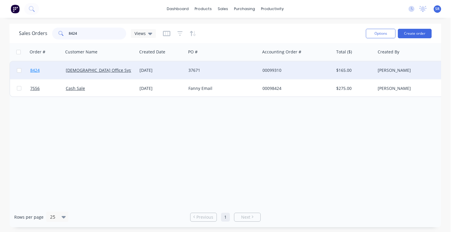
type input "8424"
click at [35, 71] on span "8424" at bounding box center [34, 70] width 9 height 6
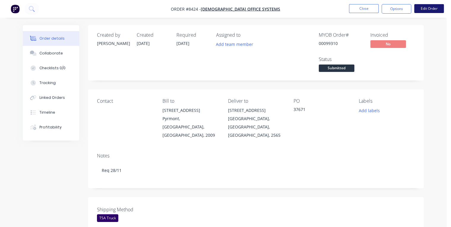
click at [427, 12] on button "Edit Order" at bounding box center [429, 8] width 30 height 9
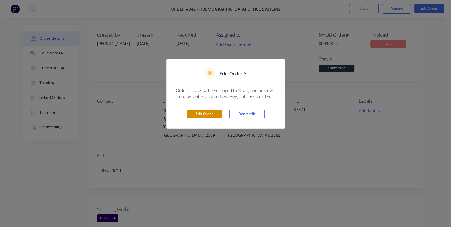
click at [205, 113] on button "Edit Order" at bounding box center [204, 114] width 36 height 9
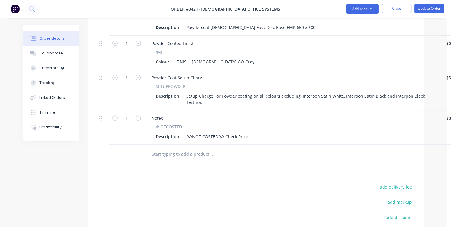
scroll to position [296, 0]
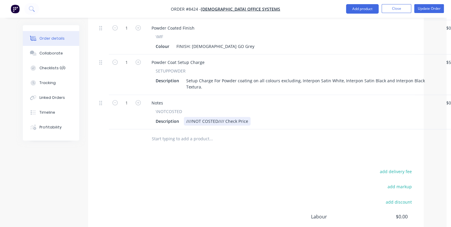
click at [248, 117] on div "////NOT COSTED//// Check Price" at bounding box center [217, 121] width 67 height 9
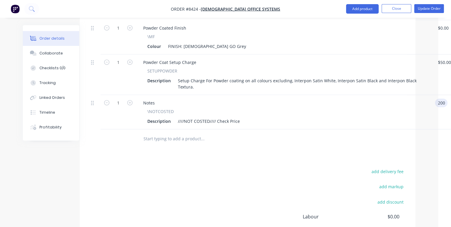
type input "$200.00"
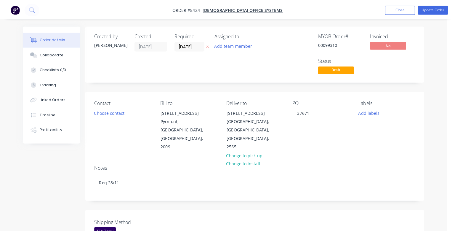
scroll to position [0, 0]
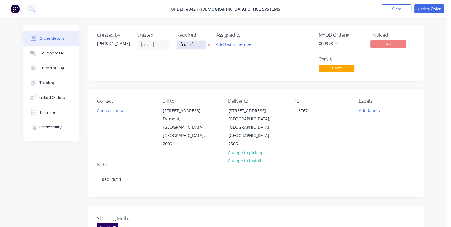
type input "$200.00"
click at [197, 43] on input "[DATE]" at bounding box center [191, 45] width 29 height 9
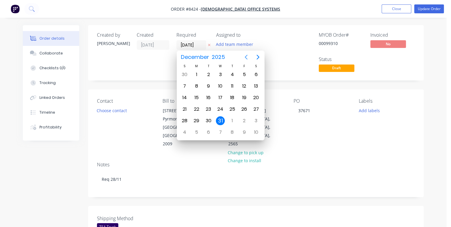
click at [246, 57] on icon "Previous page" at bounding box center [245, 57] width 7 height 7
click at [198, 119] on div "24" at bounding box center [196, 120] width 9 height 9
type input "[DATE]"
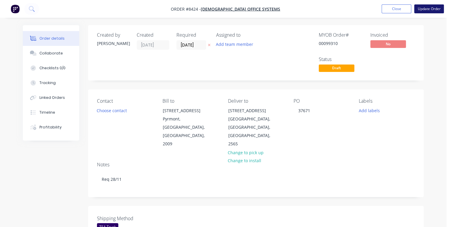
click at [424, 11] on button "Update Order" at bounding box center [429, 8] width 30 height 9
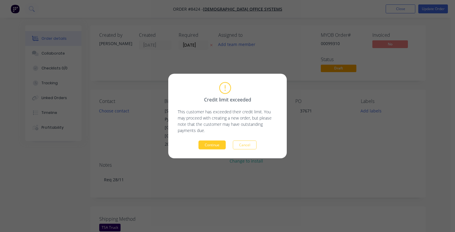
click at [206, 144] on button "Continue" at bounding box center [211, 144] width 27 height 9
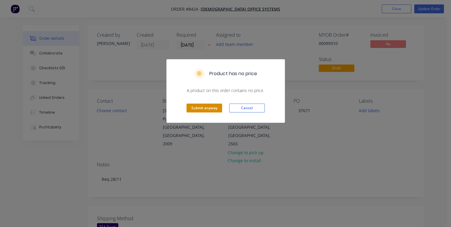
click at [215, 106] on button "Submit anyway" at bounding box center [204, 108] width 36 height 9
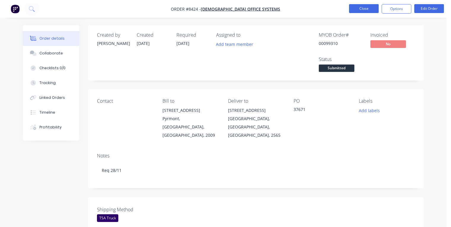
click at [362, 11] on button "Close" at bounding box center [364, 8] width 30 height 9
